Goal: Complete application form: Complete application form

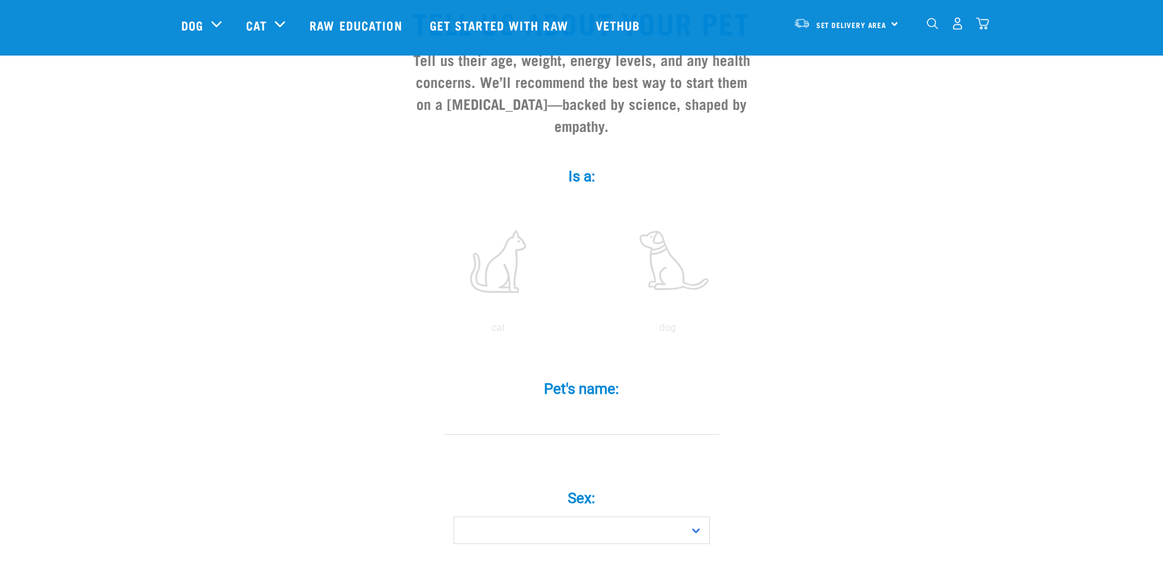
scroll to position [122, 0]
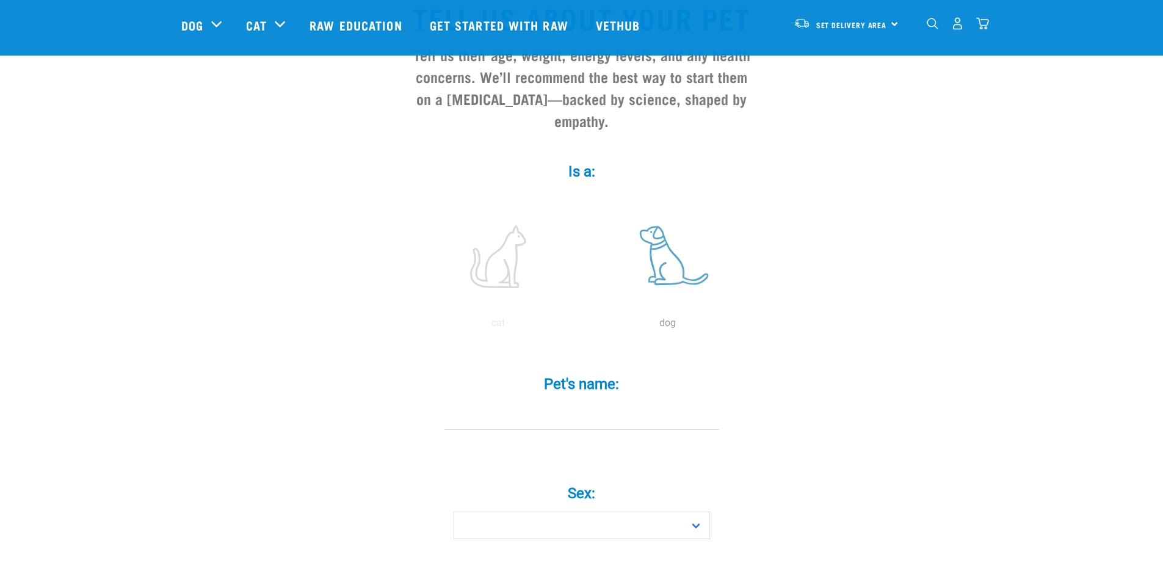
click at [670, 255] on label at bounding box center [668, 257] width 165 height 104
click at [583, 326] on input "radio" at bounding box center [583, 326] width 0 height 0
click at [575, 402] on input "Pet's name: *" at bounding box center [581, 415] width 275 height 27
type input "dotti"
click at [697, 512] on select "Boy Girl" at bounding box center [582, 525] width 256 height 27
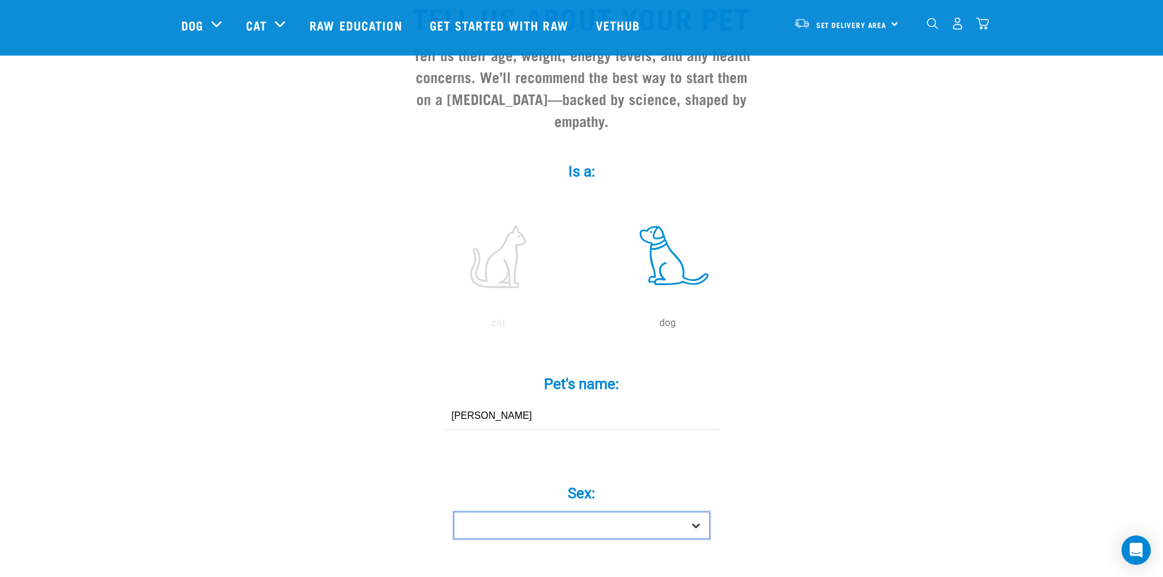
select select "girl"
click at [454, 512] on select "Boy Girl" at bounding box center [582, 525] width 256 height 27
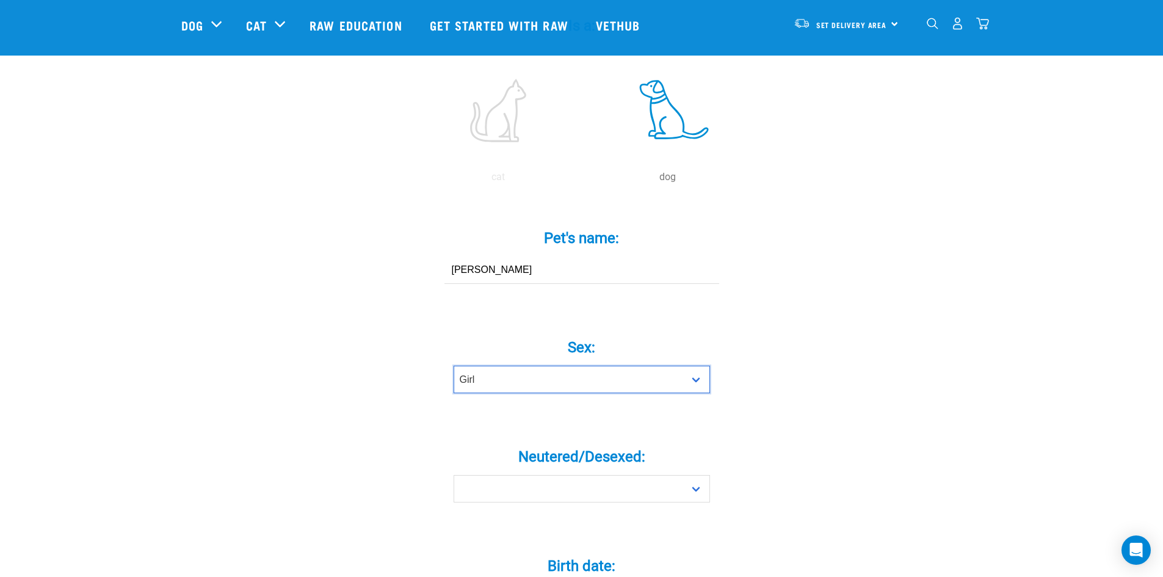
scroll to position [366, 0]
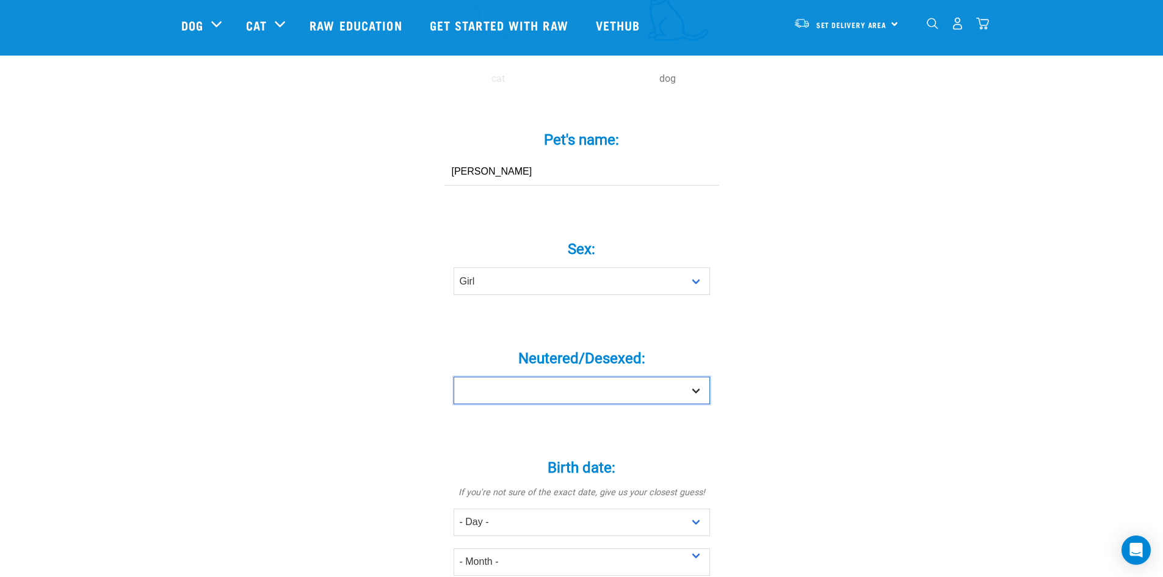
click at [700, 377] on select "Yes No" at bounding box center [582, 390] width 256 height 27
select select "yes"
click at [454, 377] on select "Yes No" at bounding box center [582, 390] width 256 height 27
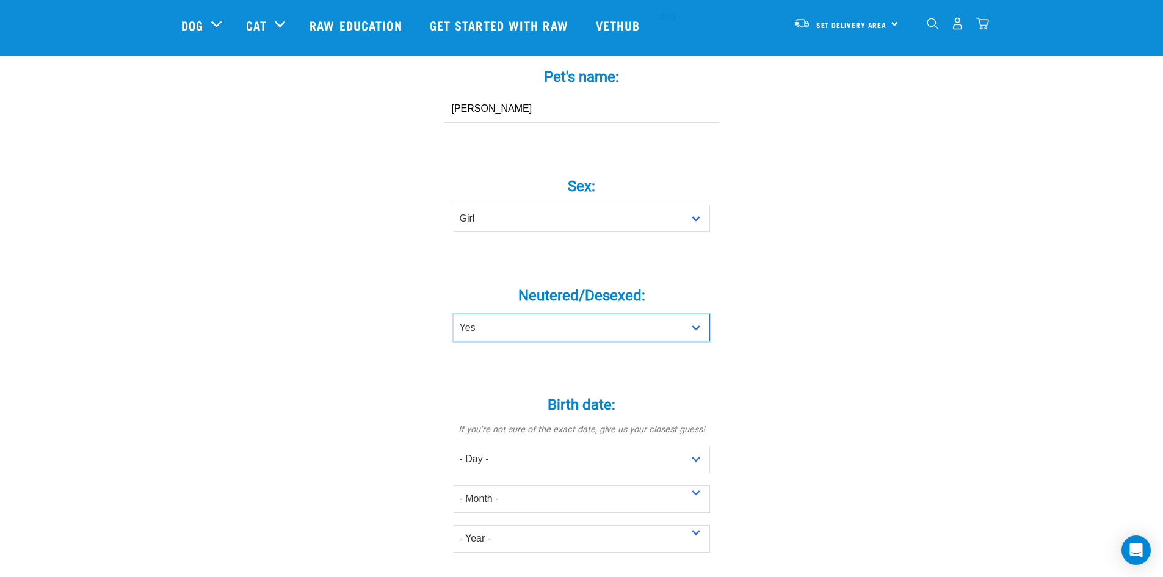
scroll to position [550, 0]
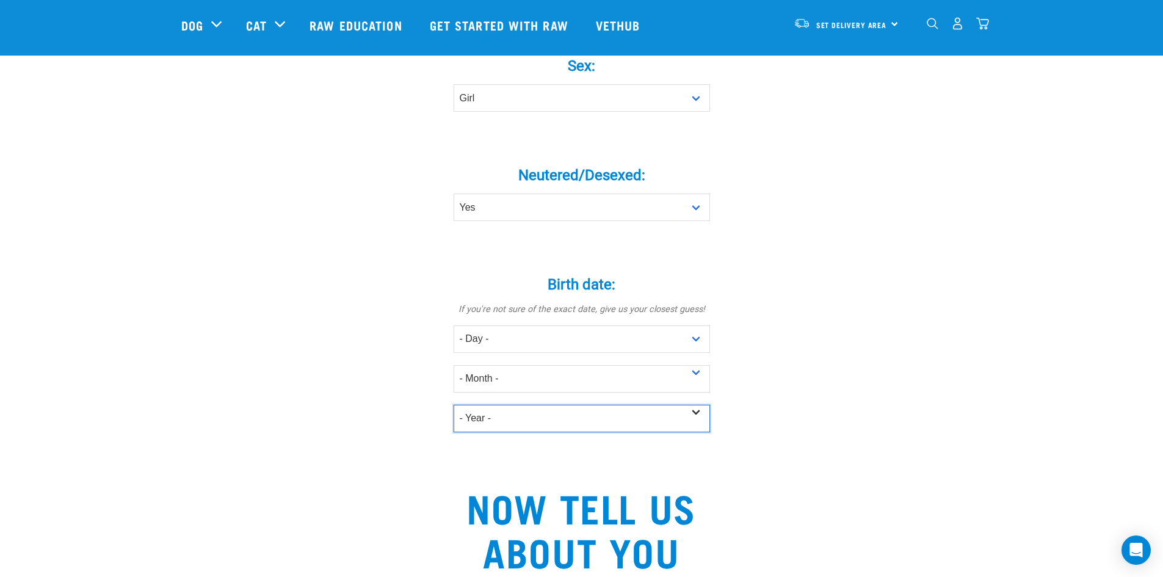
click at [694, 405] on select "- Year - 2025 2024 2023 2022 2021 2020 2019 2018 2017 2016 2015 2014 2013 2012" at bounding box center [582, 418] width 256 height 27
select select "2017"
click at [454, 405] on select "- Year - 2025 2024 2023 2022 2021 2020 2019 2018 2017 2016 2015 2014 2013 2012" at bounding box center [582, 418] width 256 height 27
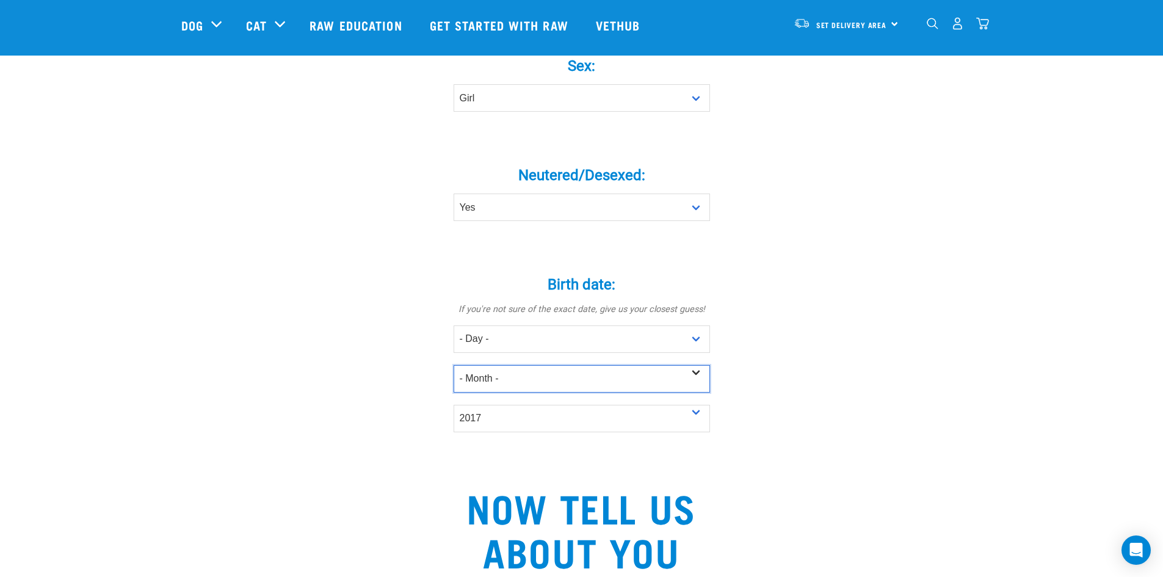
click at [699, 365] on select "- Month - January February March April May June July August September October N…" at bounding box center [582, 378] width 256 height 27
select select "April"
click at [454, 365] on select "- Month - January February March April May June July August September October N…" at bounding box center [582, 378] width 256 height 27
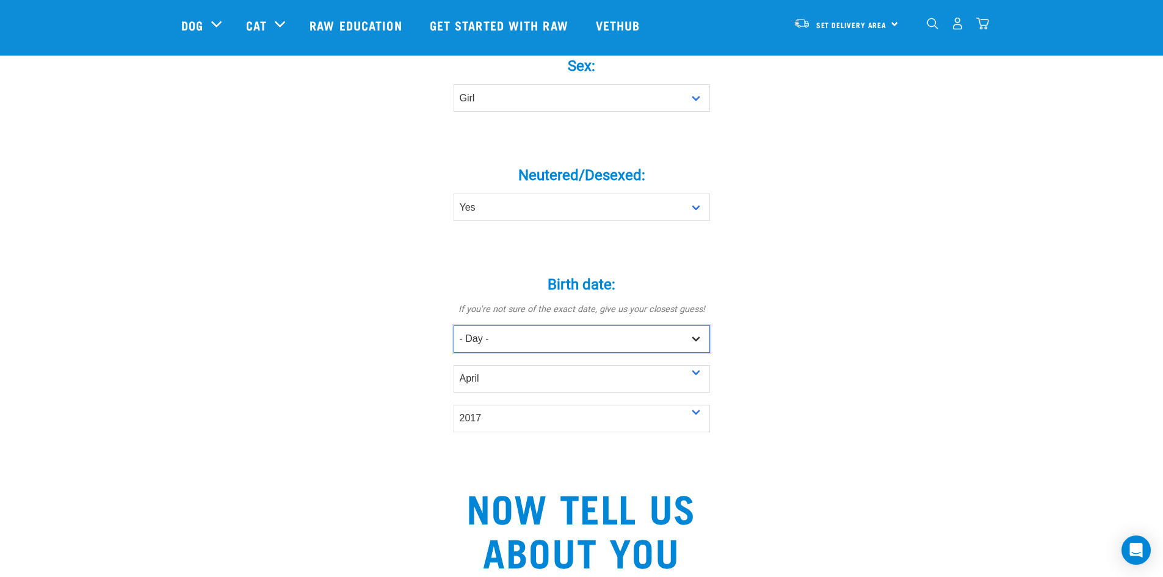
click at [694, 325] on select "- Day - 1 2 3 4 5 6 7 8 9 10 11 12 13 14 15 16 17 18 19 20 21 22 23 24 25 26 27" at bounding box center [582, 338] width 256 height 27
select select "13"
click at [454, 325] on select "- Day - 1 2 3 4 5 6 7 8 9 10 11 12 13 14 15 16 17 18 19 20 21 22 23 24 25 26 27" at bounding box center [582, 338] width 256 height 27
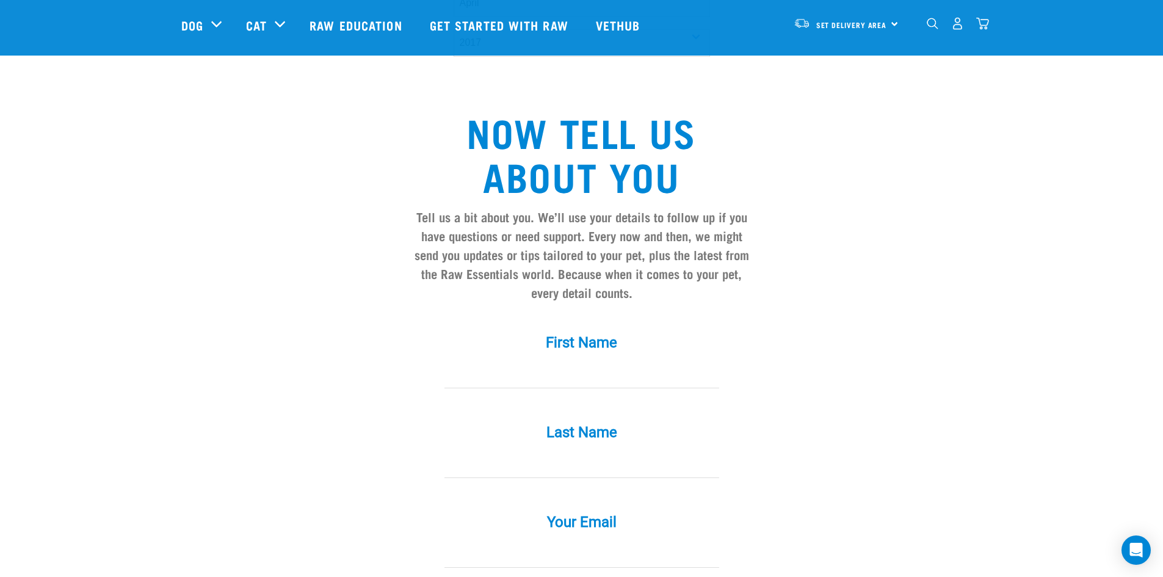
scroll to position [977, 0]
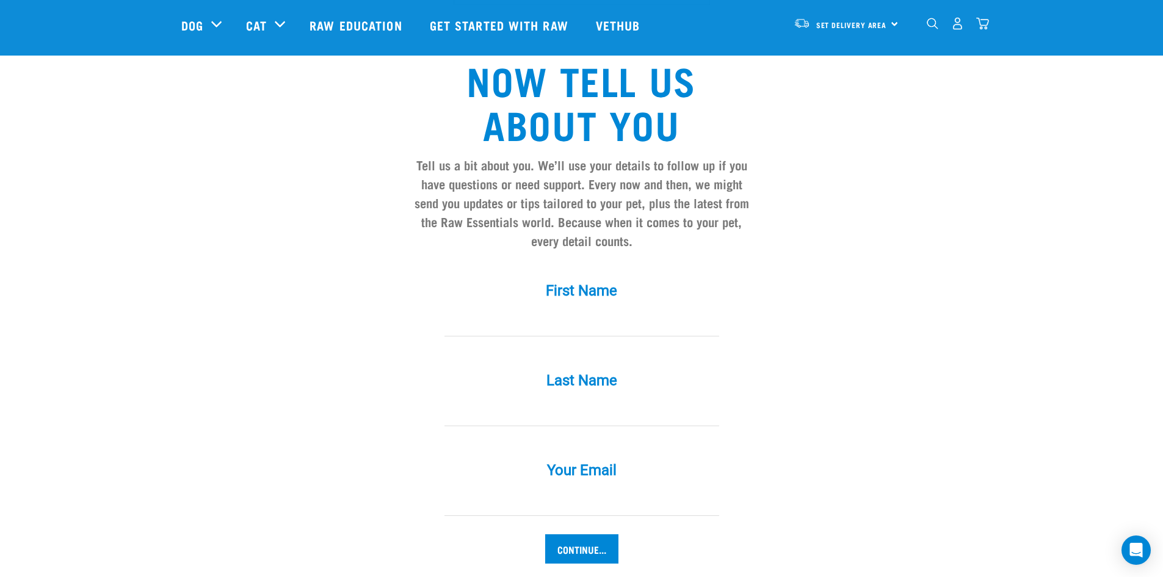
click at [586, 309] on input "First Name *" at bounding box center [581, 322] width 275 height 27
type input "Sandra"
type input "Goedhart"
type input "[EMAIL_ADDRESS][DOMAIN_NAME]"
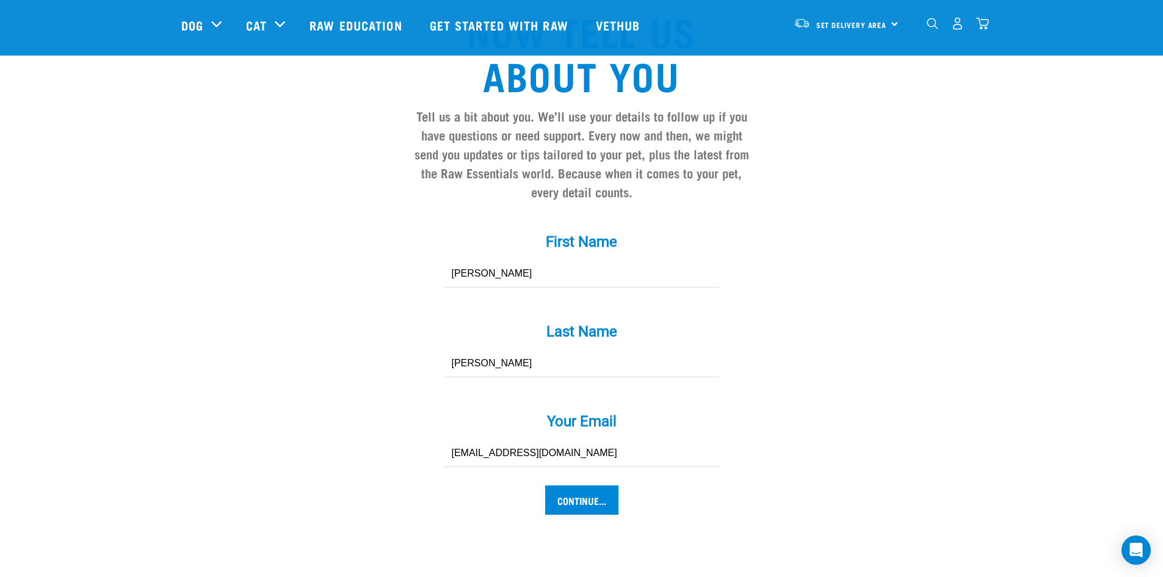
scroll to position [1160, 0]
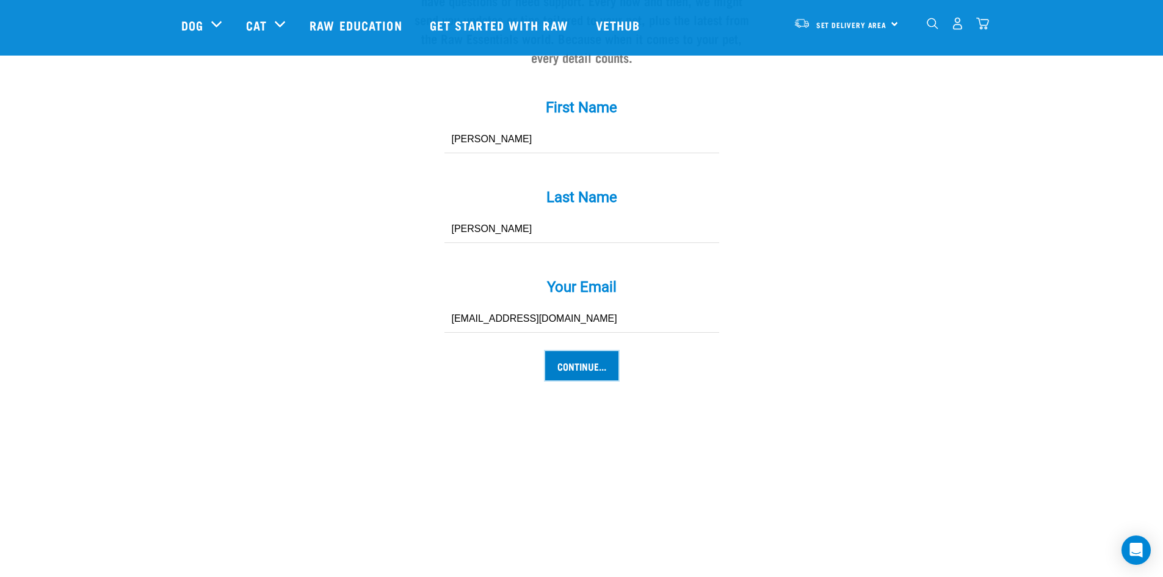
click at [581, 351] on input "Continue..." at bounding box center [581, 365] width 73 height 29
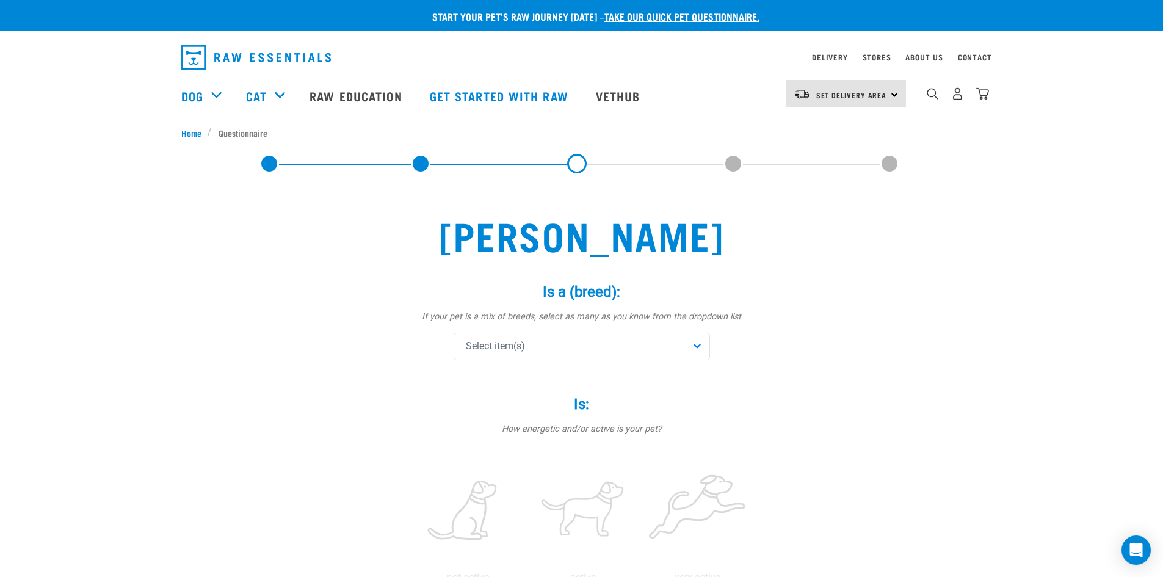
click at [699, 344] on div "Select item(s)" at bounding box center [582, 346] width 256 height 27
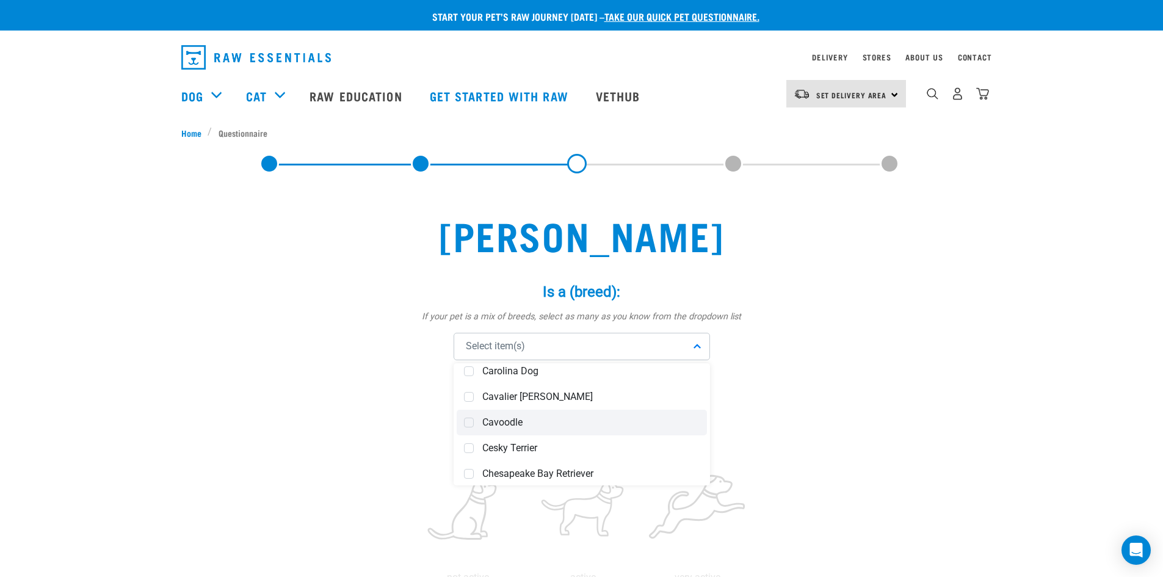
click at [499, 419] on span "Cavoodle" at bounding box center [590, 422] width 217 height 12
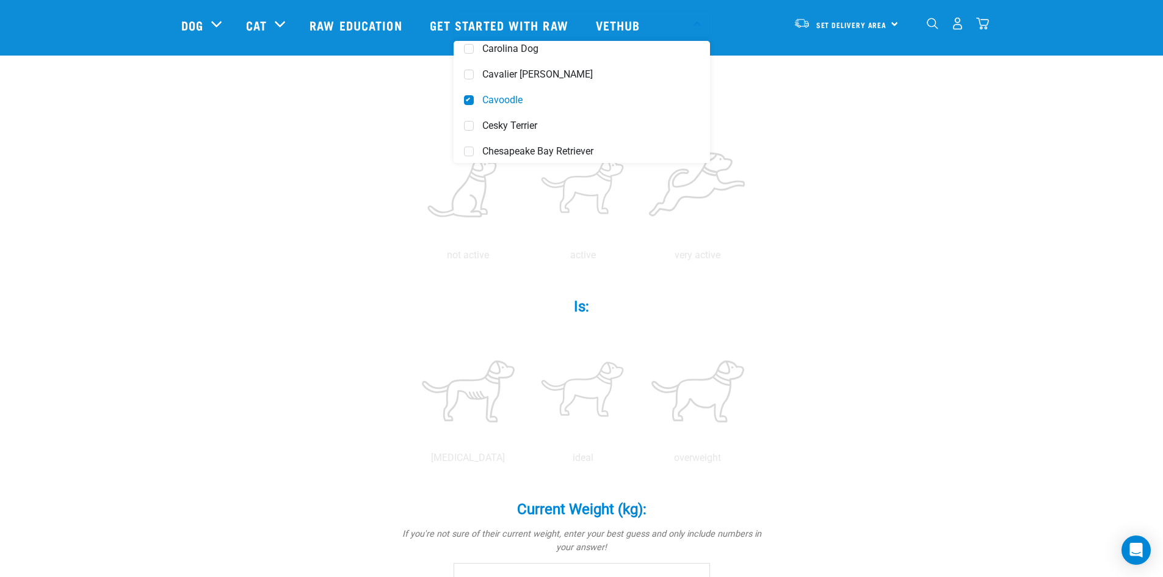
scroll to position [244, 0]
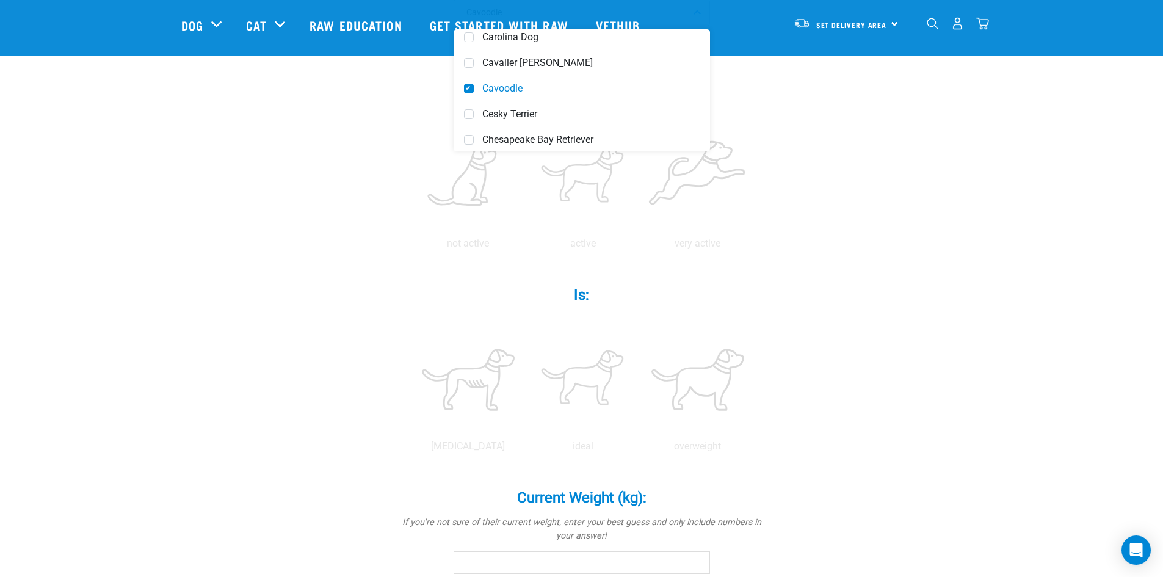
click at [802, 304] on div "dotti Is a (breed): * If your pet is a mix of breeds, select as many as you kno…" at bounding box center [581, 418] width 801 height 1128
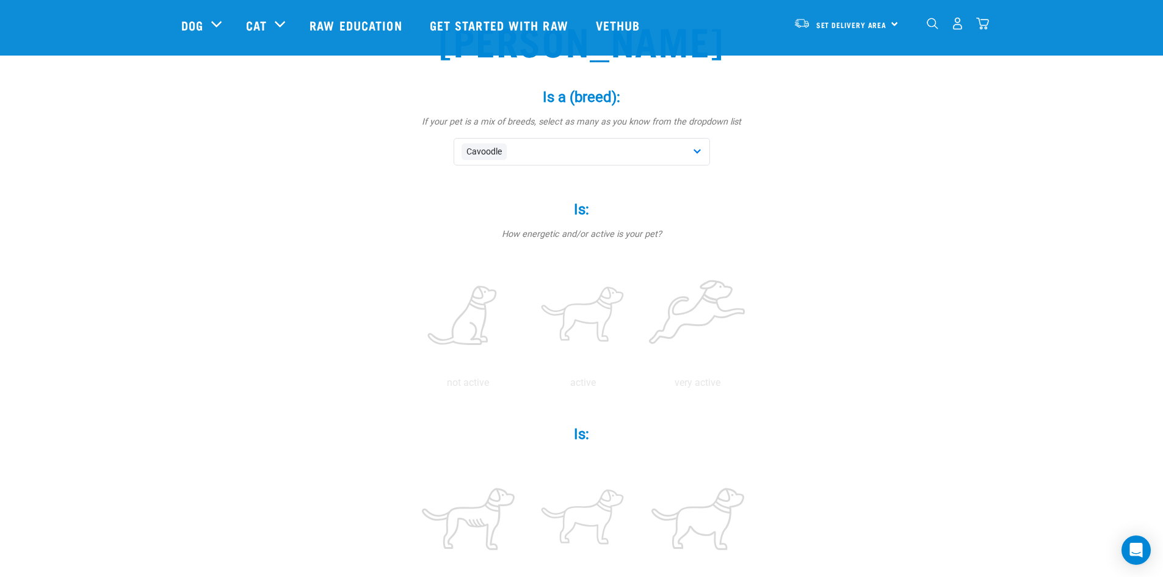
scroll to position [122, 0]
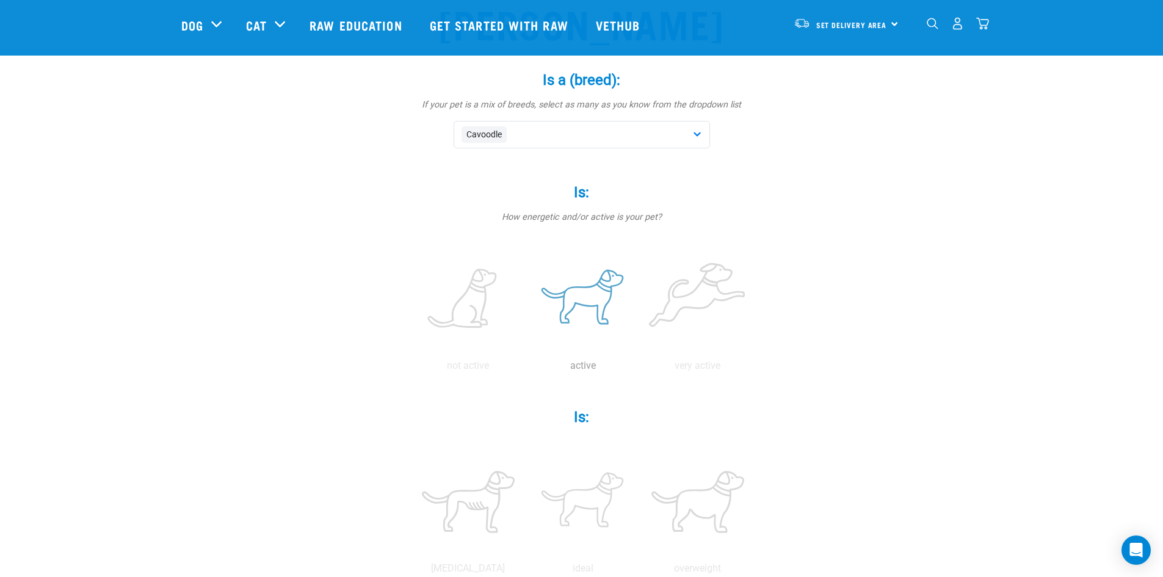
click at [597, 307] on label at bounding box center [583, 299] width 110 height 104
click at [526, 369] on input "radio" at bounding box center [526, 369] width 0 height 0
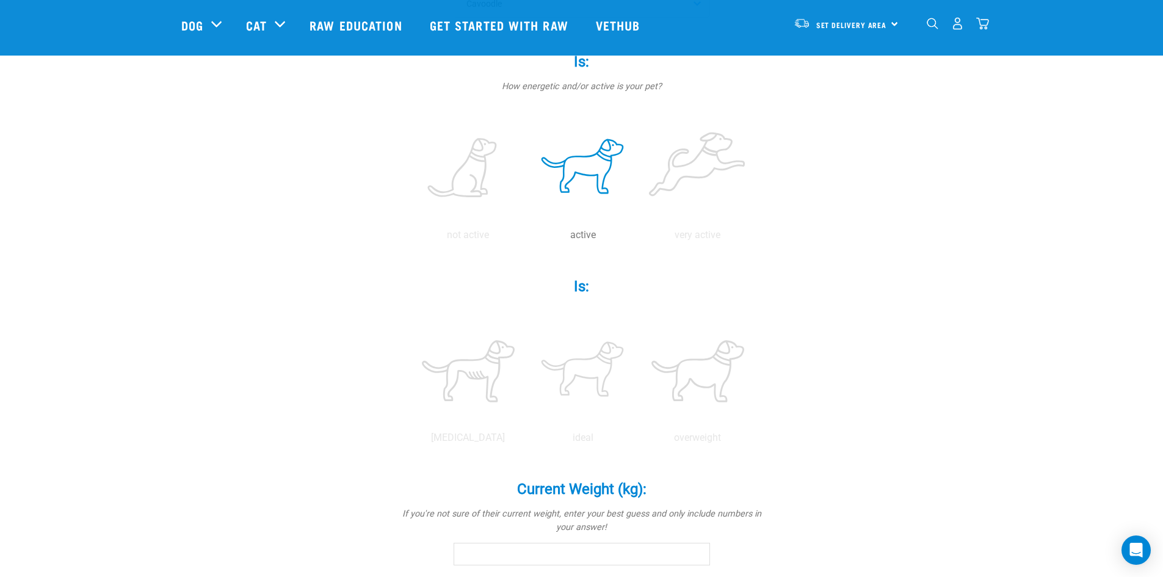
scroll to position [305, 0]
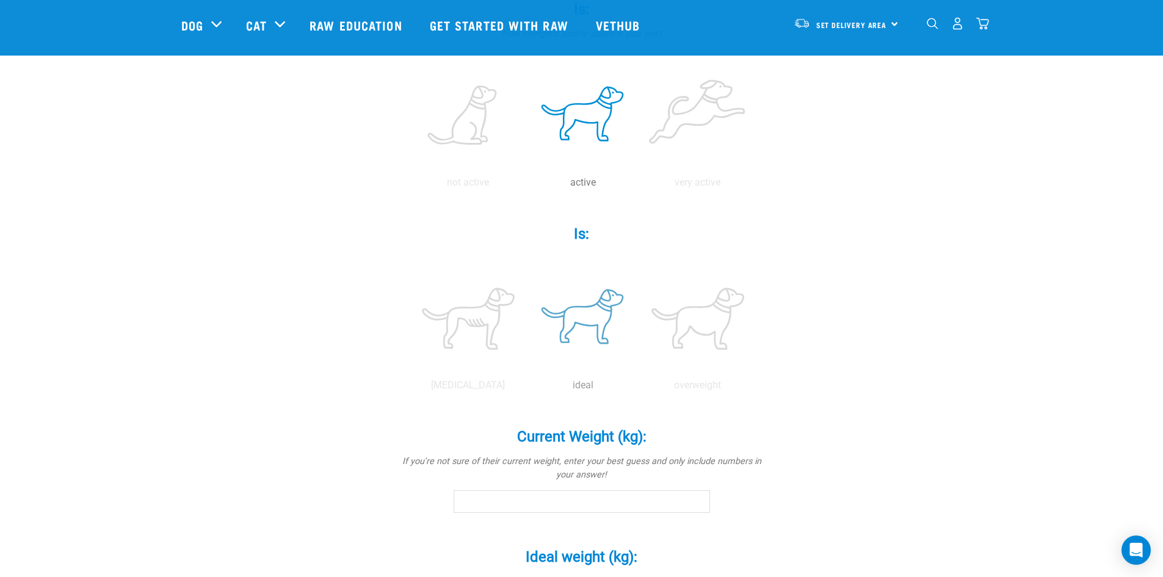
click at [561, 324] on label at bounding box center [583, 319] width 110 height 104
click at [526, 388] on input "radio" at bounding box center [526, 388] width 0 height 0
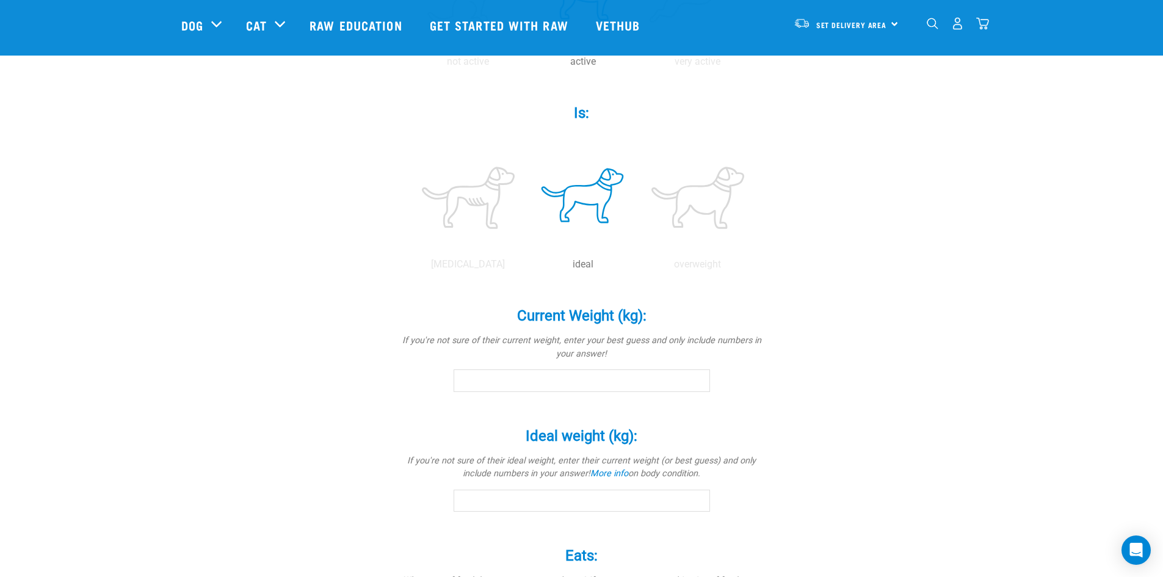
scroll to position [427, 0]
click at [578, 379] on input "Current Weight (kg): *" at bounding box center [582, 379] width 256 height 22
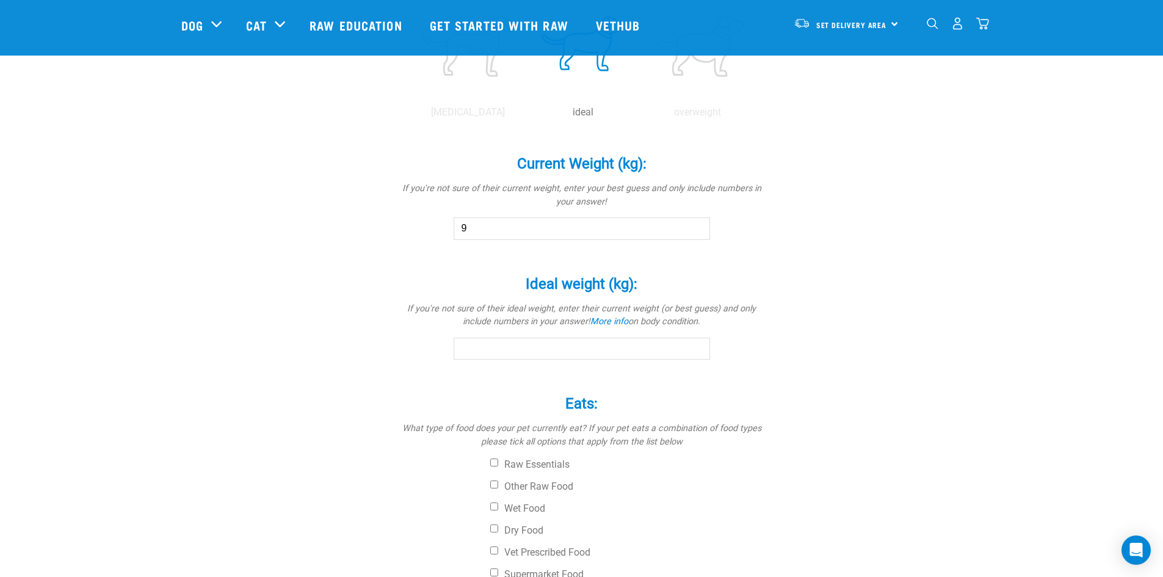
scroll to position [611, 0]
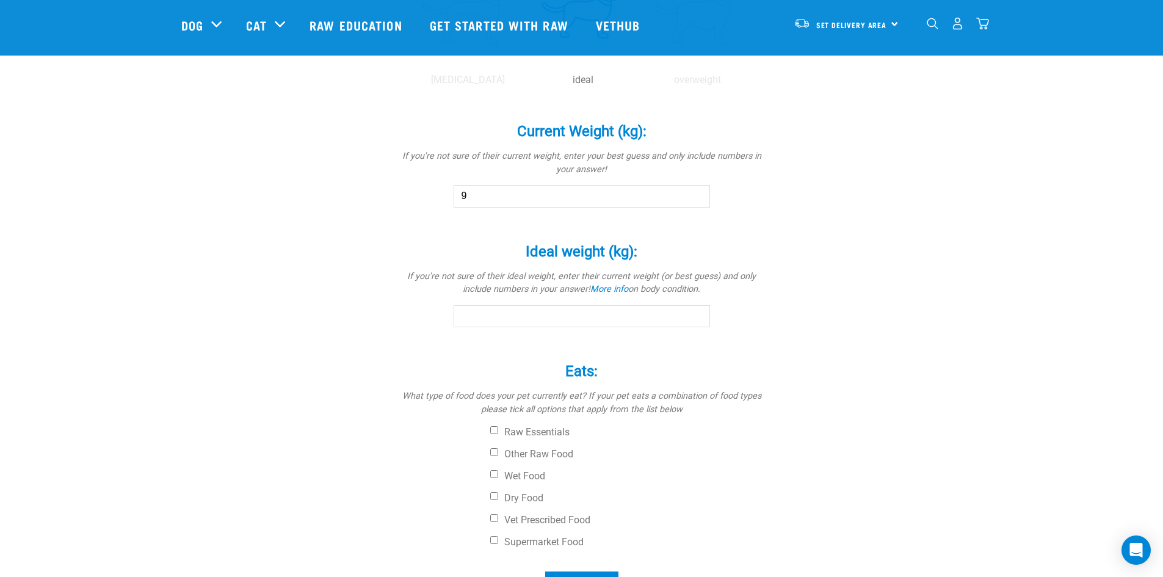
type input "9"
click at [588, 316] on input "Ideal weight (kg): *" at bounding box center [582, 316] width 256 height 22
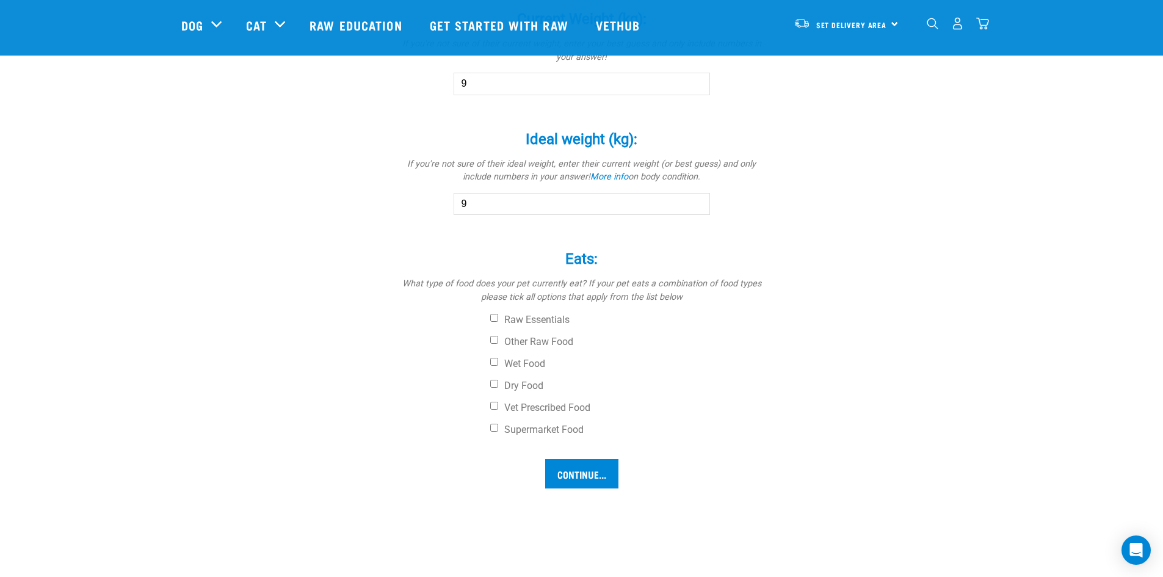
scroll to position [733, 0]
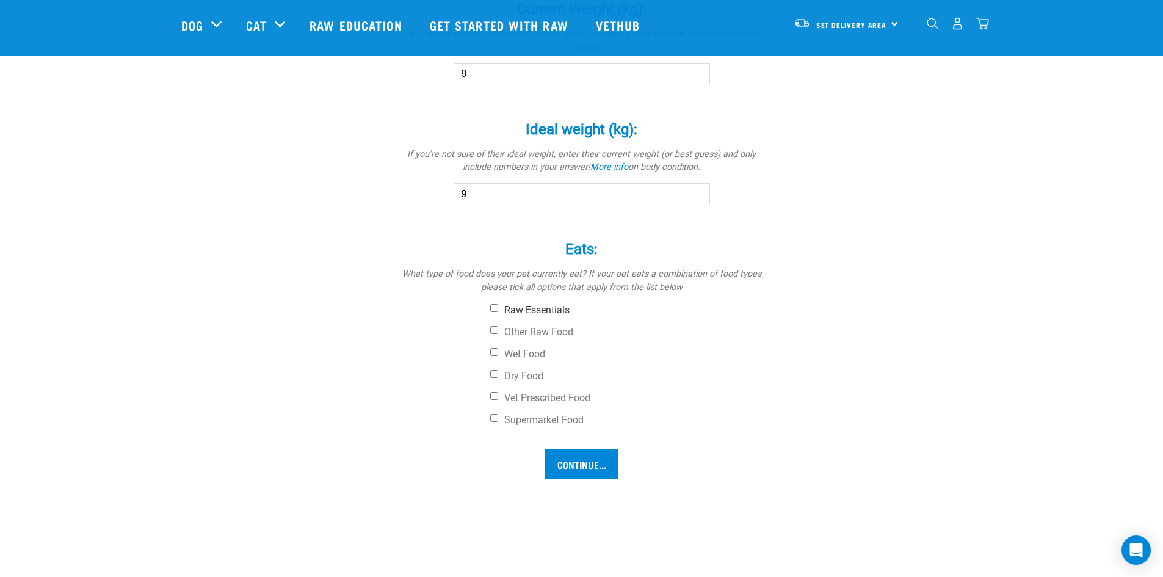
type input "9"
click at [494, 307] on input "Raw Essentials" at bounding box center [494, 308] width 8 height 8
checkbox input "true"
click at [586, 464] on input "Continue..." at bounding box center [581, 463] width 73 height 29
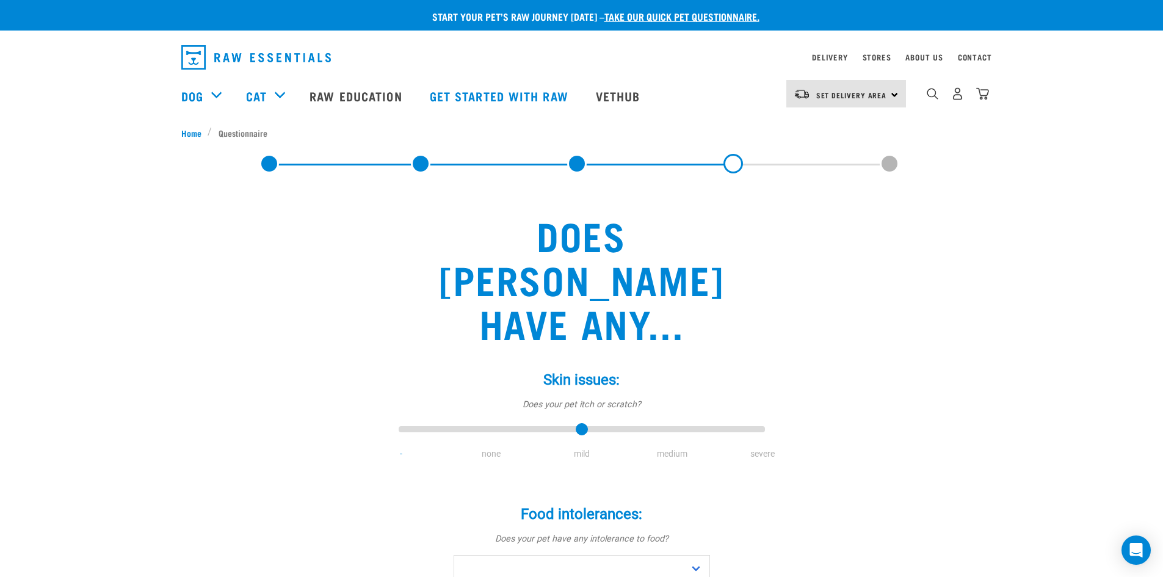
type input "2"
click at [586, 421] on input "range" at bounding box center [582, 429] width 366 height 17
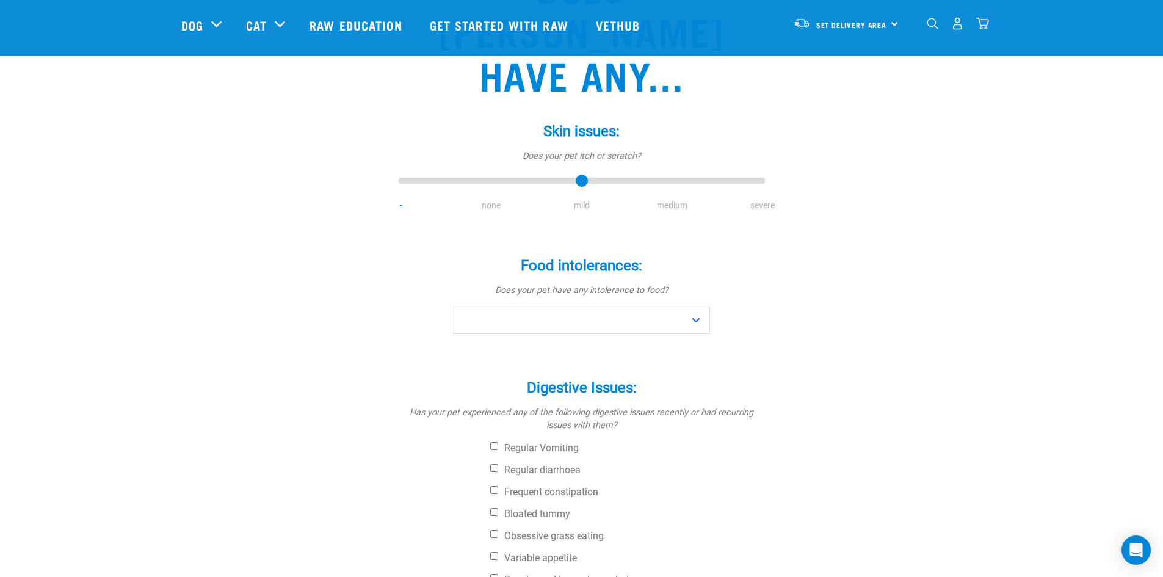
scroll to position [183, 0]
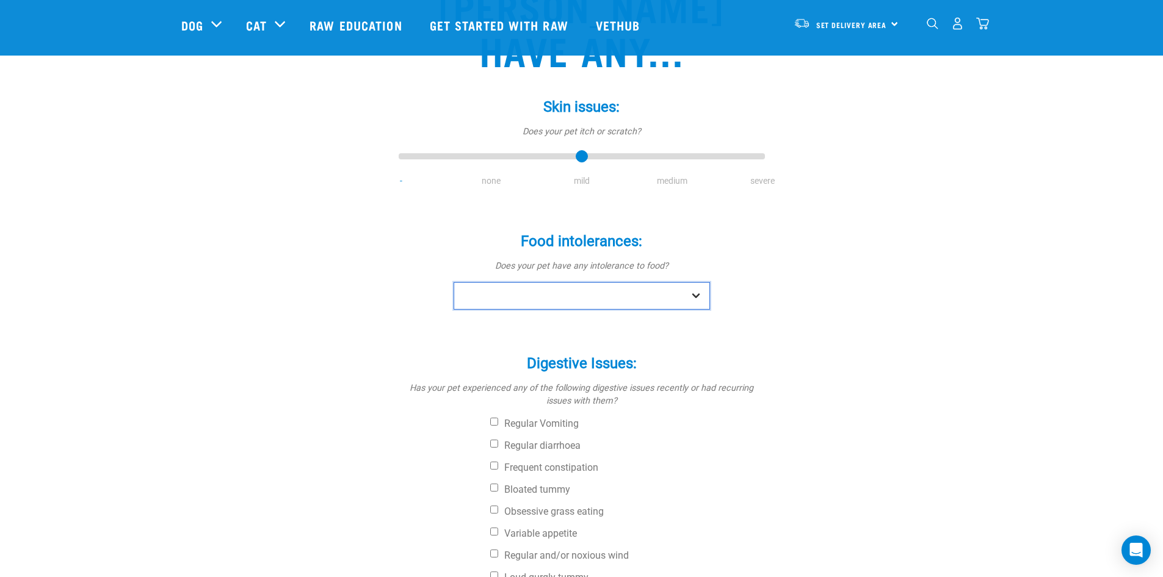
click at [697, 282] on select "No Yes" at bounding box center [582, 295] width 256 height 27
select select "no"
click at [454, 282] on select "No Yes" at bounding box center [582, 295] width 256 height 27
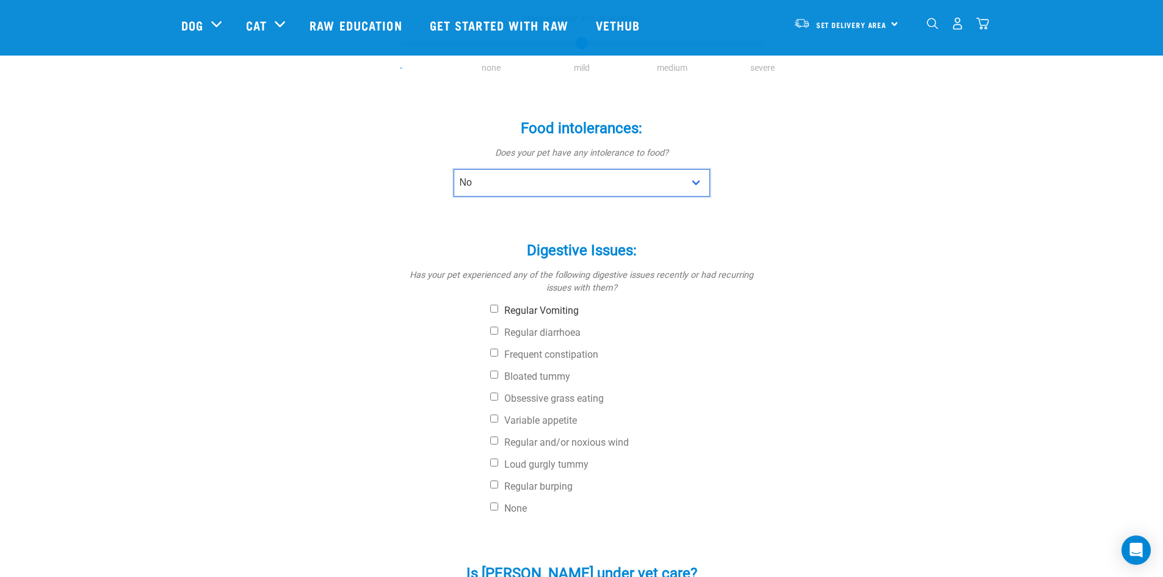
scroll to position [305, 0]
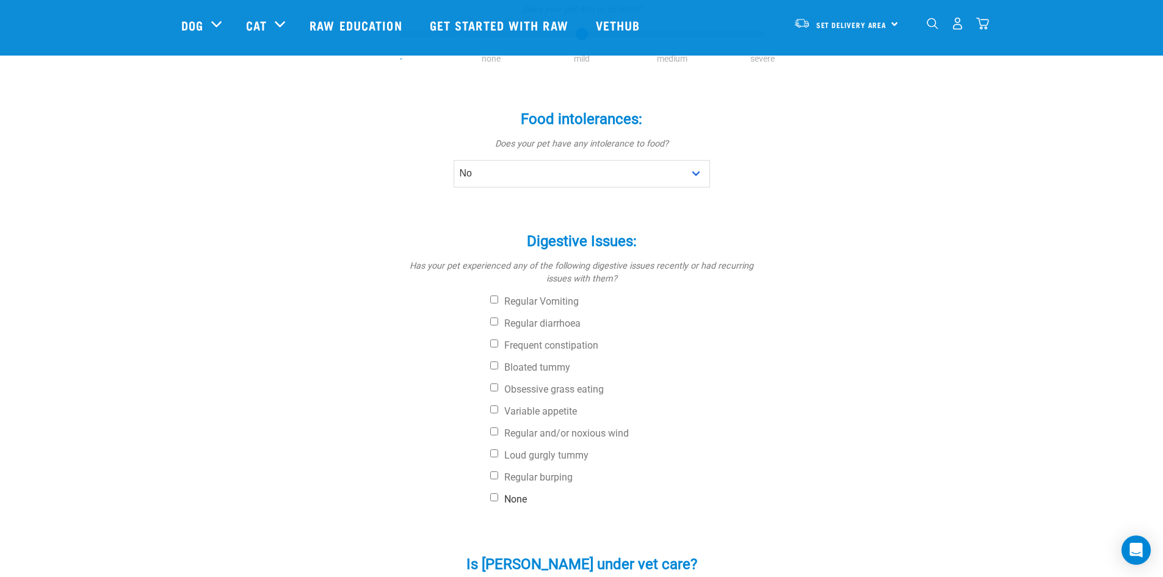
click at [496, 493] on input "None" at bounding box center [494, 497] width 8 height 8
checkbox input "true"
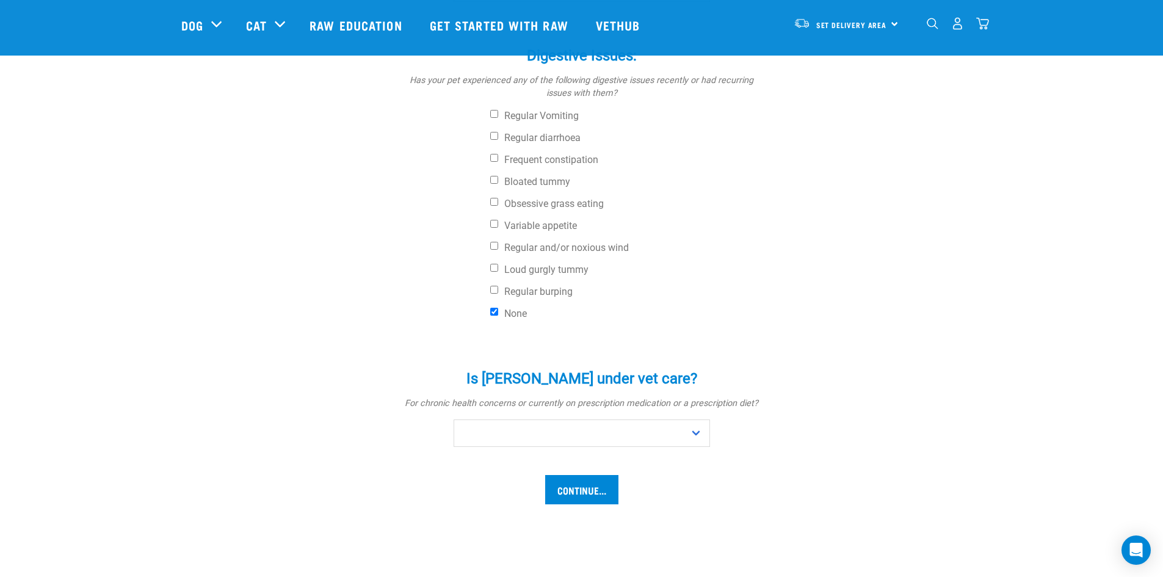
scroll to position [550, 0]
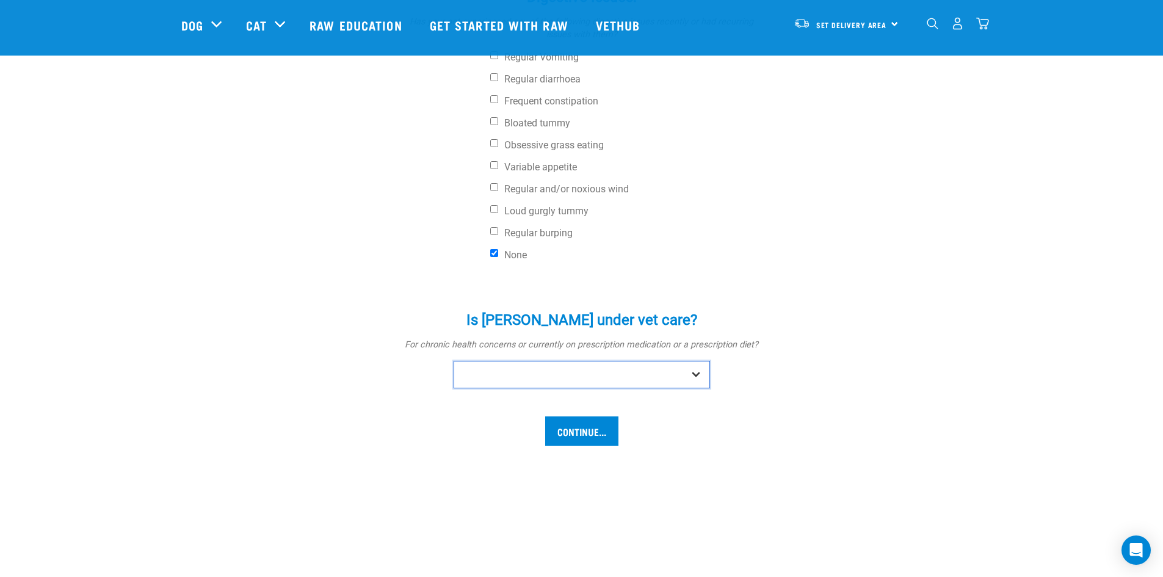
click at [698, 361] on select "No Yes" at bounding box center [582, 374] width 256 height 27
select select "no"
click at [454, 361] on select "No Yes" at bounding box center [582, 374] width 256 height 27
click at [584, 416] on input "Continue..." at bounding box center [581, 430] width 73 height 29
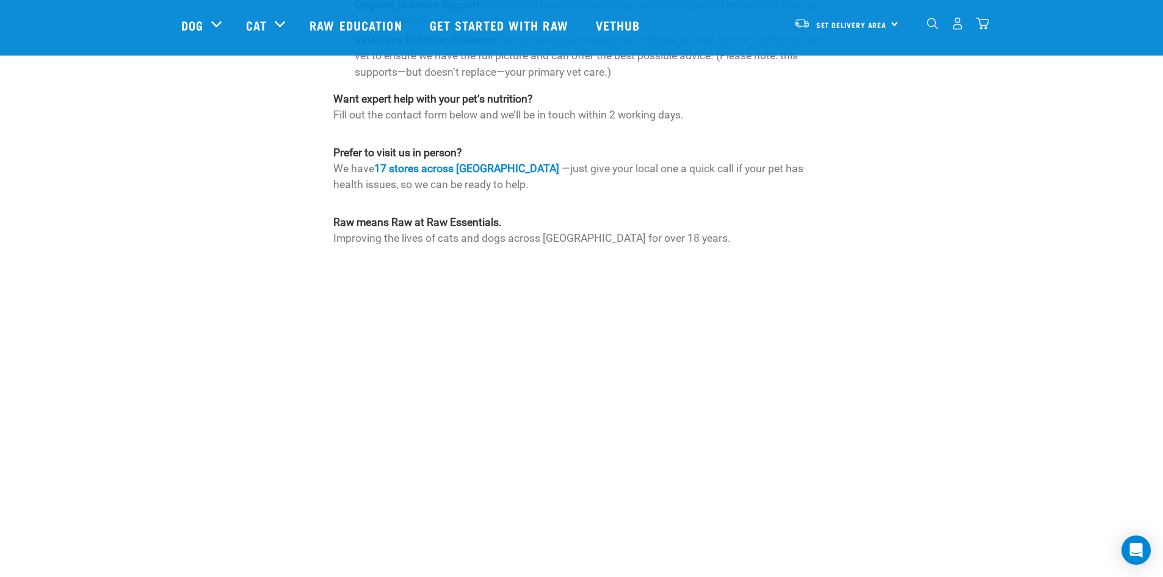
scroll to position [1343, 0]
